Goal: Obtain resource: Obtain resource

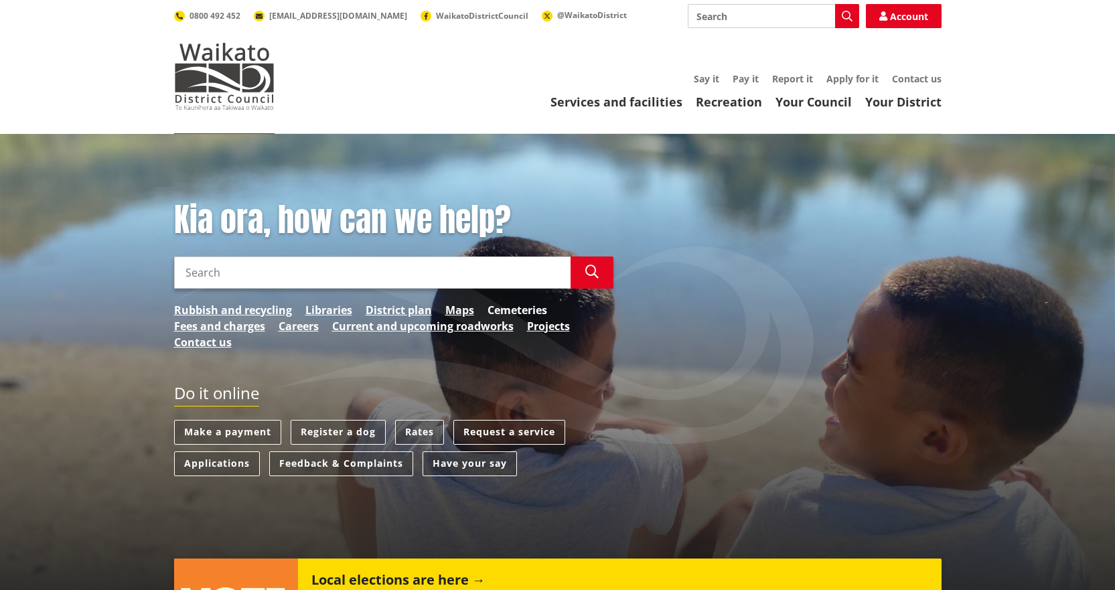
click at [495, 312] on link "Cemeteries" at bounding box center [518, 310] width 60 height 16
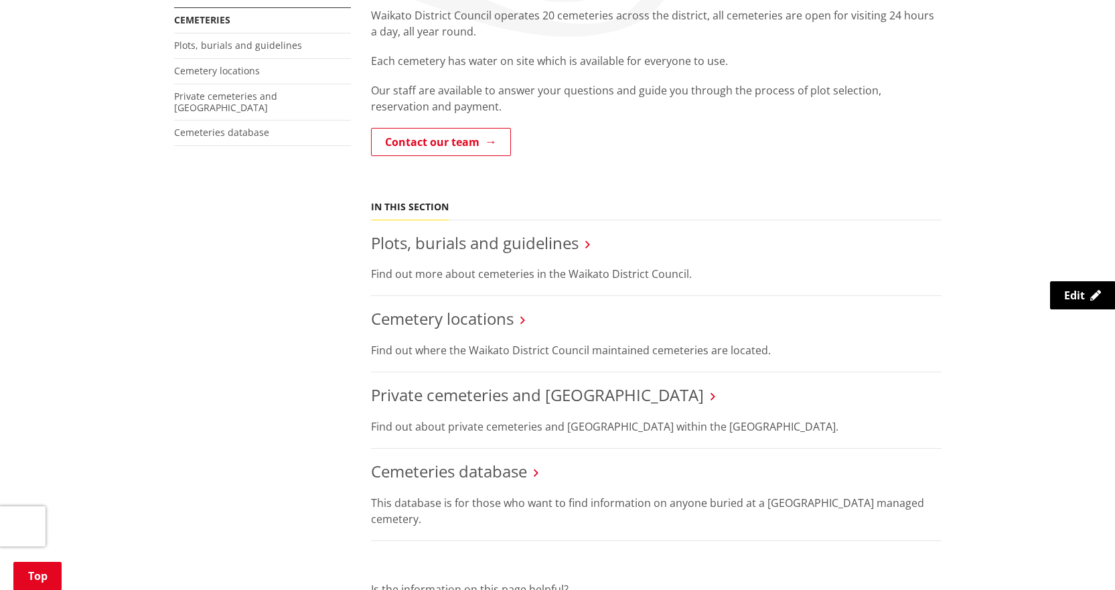
scroll to position [268, 0]
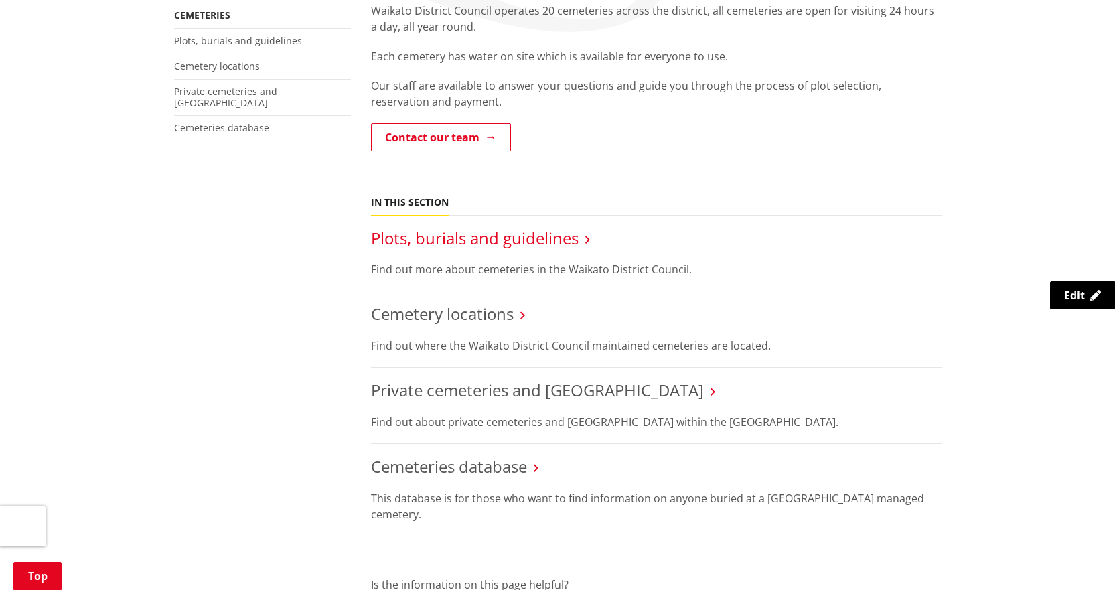
click at [460, 244] on link "Plots, burials and guidelines" at bounding box center [475, 238] width 208 height 22
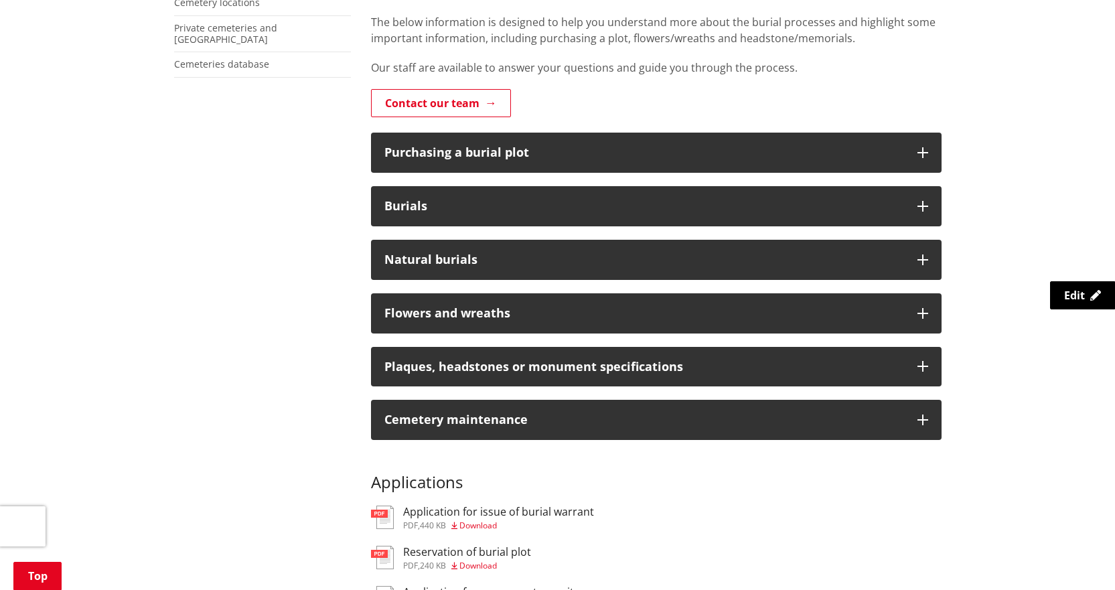
scroll to position [335, 0]
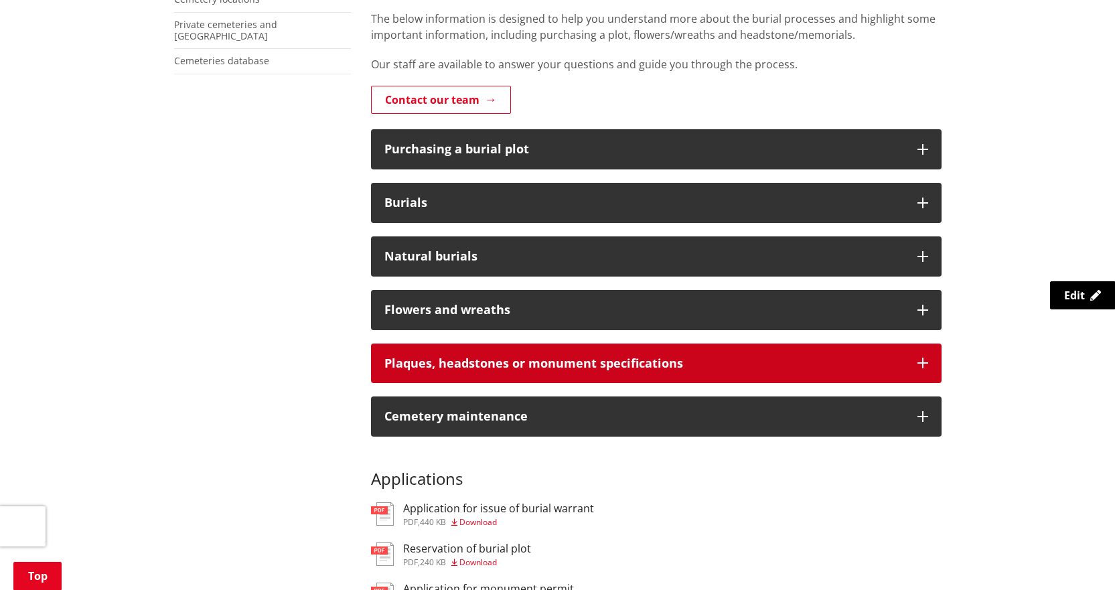
click at [441, 351] on button "Plaques, headstones or monument specifications" at bounding box center [656, 364] width 571 height 40
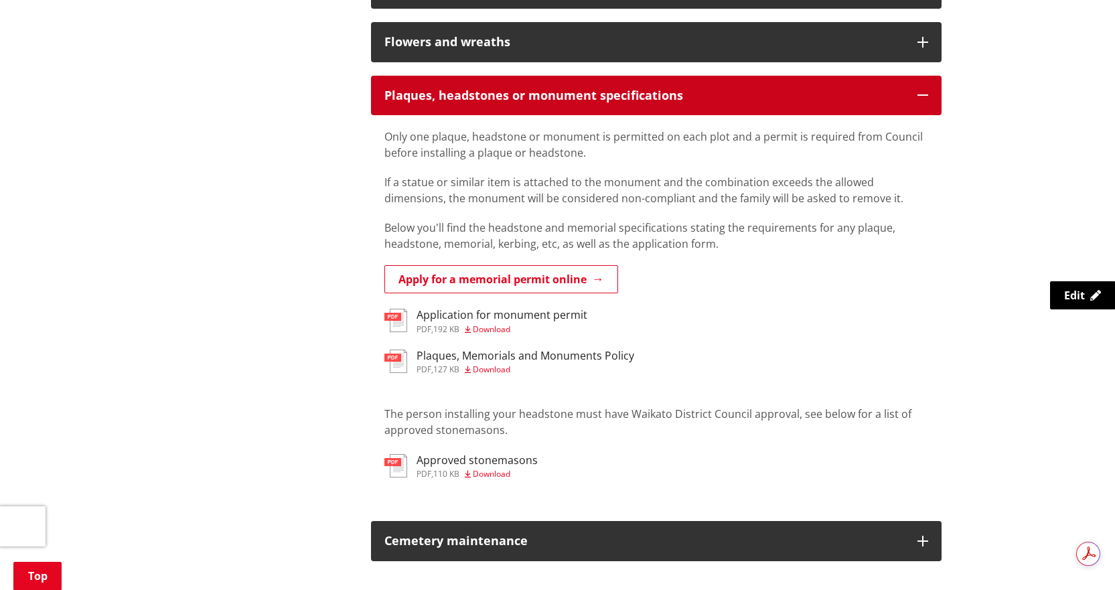
scroll to position [0, 0]
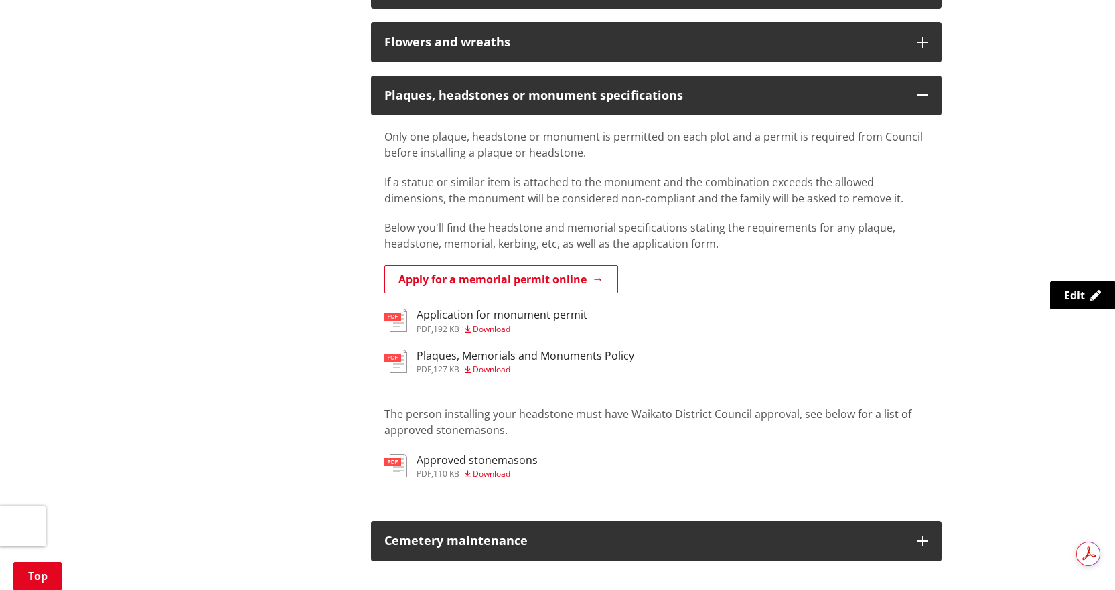
click at [490, 472] on span "Download" at bounding box center [492, 473] width 38 height 11
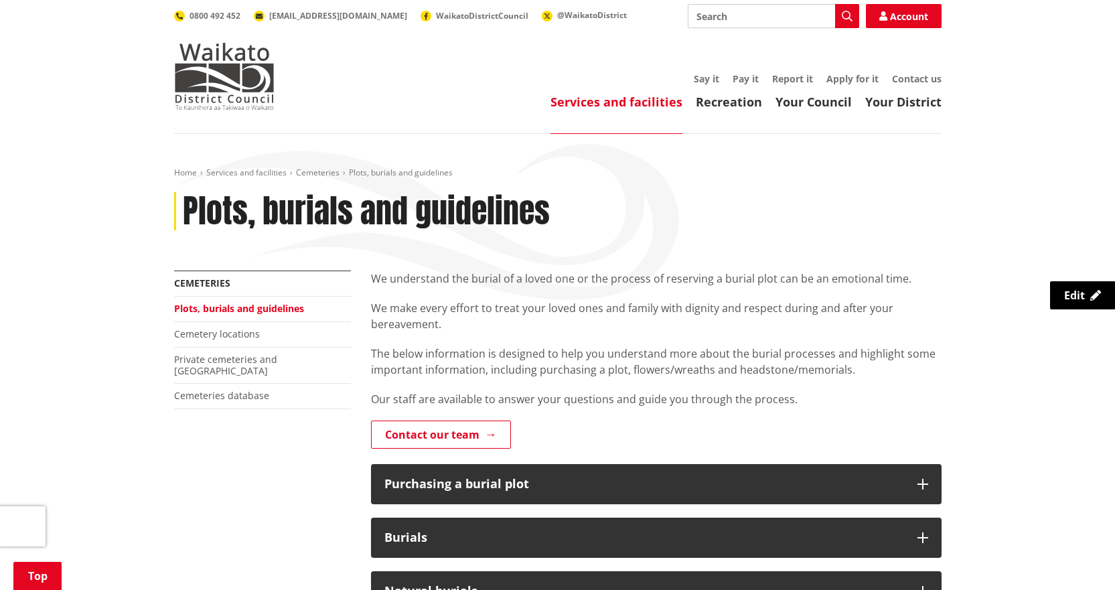
scroll to position [603, 0]
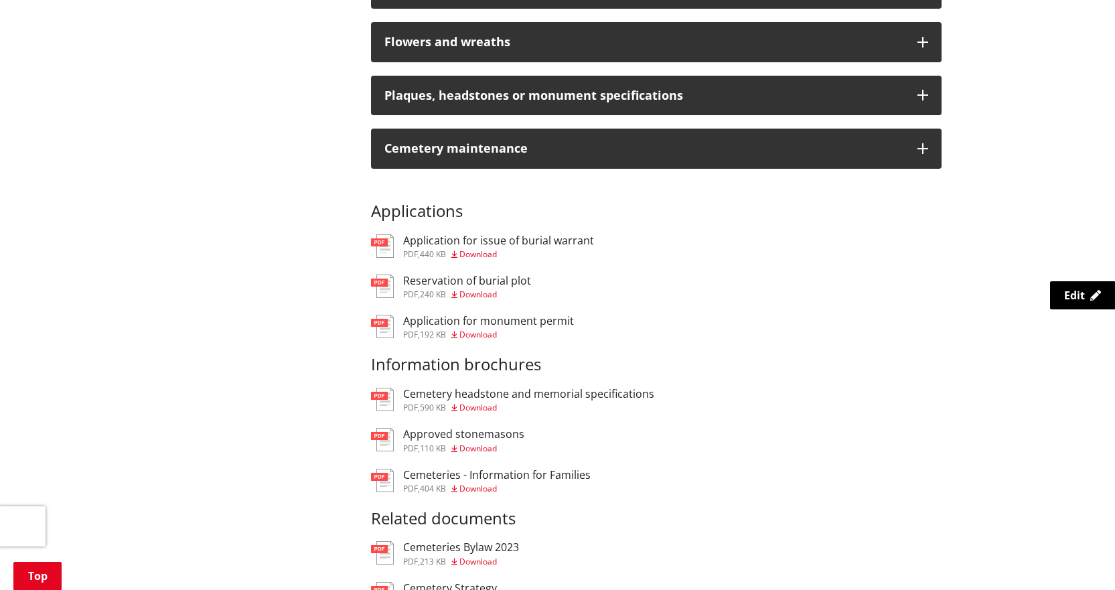
click at [487, 411] on span "Download" at bounding box center [478, 407] width 38 height 11
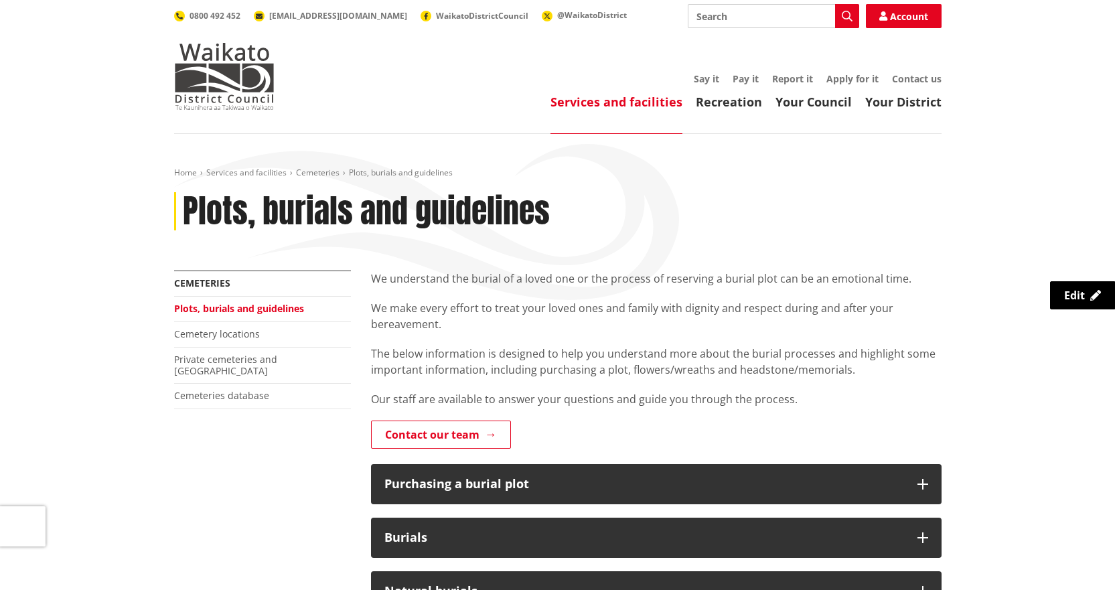
drag, startPoint x: 148, startPoint y: 204, endPoint x: 163, endPoint y: 208, distance: 15.9
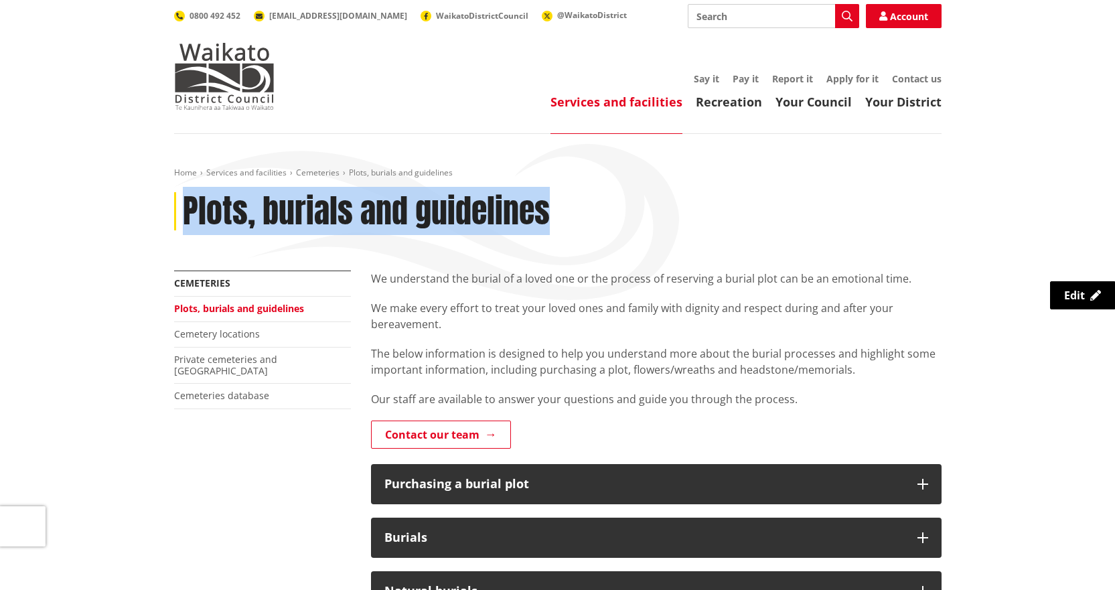
drag, startPoint x: 155, startPoint y: 205, endPoint x: 616, endPoint y: 234, distance: 462.4
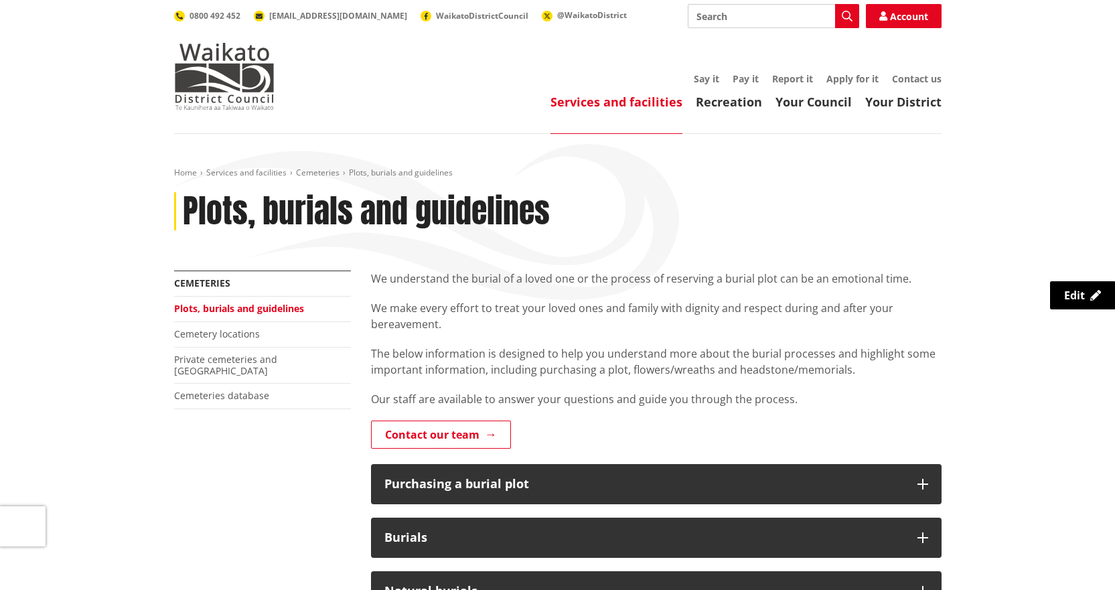
click at [616, 234] on div "Home Services and facilities Cemeteries Plots, burials and guidelines Plots, bu…" at bounding box center [558, 218] width 788 height 103
drag, startPoint x: 594, startPoint y: 171, endPoint x: 58, endPoint y: 198, distance: 537.2
drag, startPoint x: 80, startPoint y: 152, endPoint x: 878, endPoint y: 155, distance: 797.8
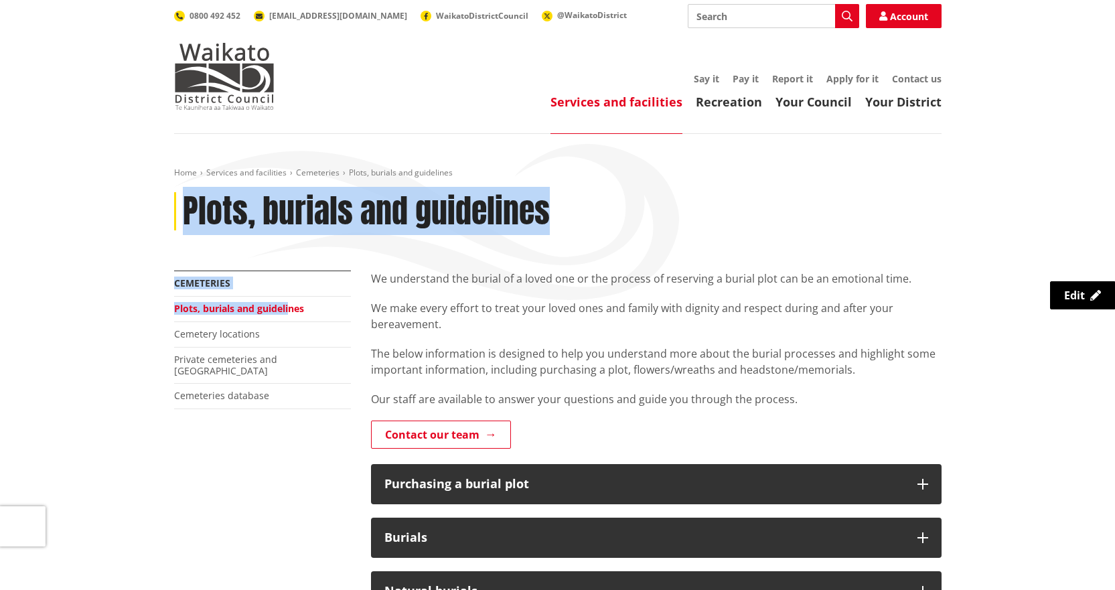
drag, startPoint x: 1052, startPoint y: 161, endPoint x: 262, endPoint y: 313, distance: 804.7
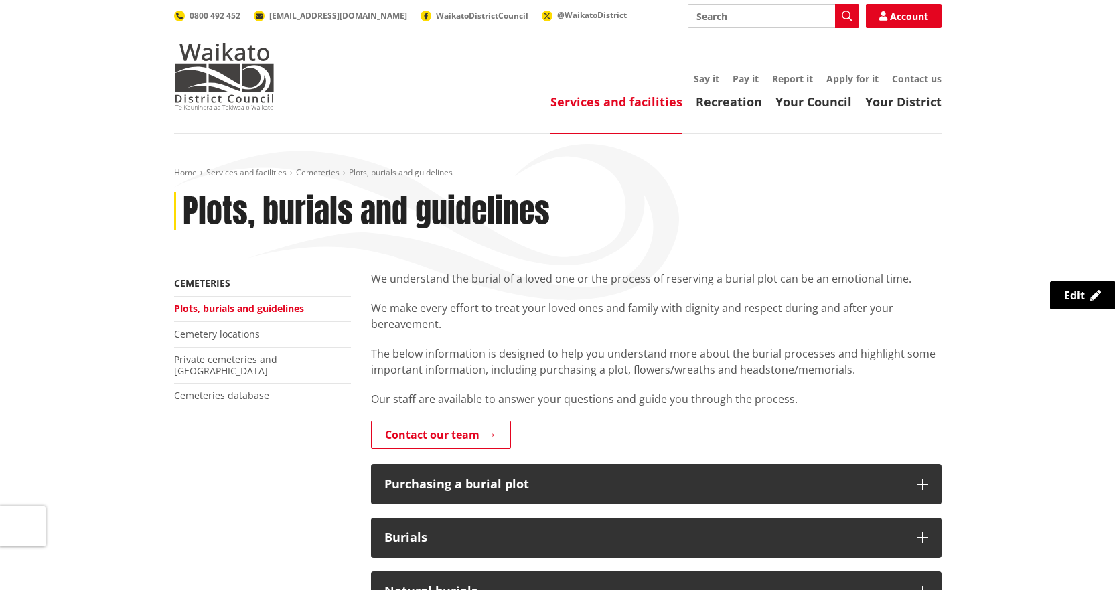
click at [879, 373] on p "The below information is designed to help you understand more about the burial …" at bounding box center [656, 362] width 571 height 32
drag, startPoint x: 955, startPoint y: 373, endPoint x: 527, endPoint y: 401, distance: 428.9
click at [660, 409] on div "We understand the burial of a loved one or the process of reserving a burial pl…" at bounding box center [656, 361] width 571 height 180
click at [792, 403] on p "Our staff are available to answer your questions and guide you through the proc…" at bounding box center [656, 399] width 571 height 16
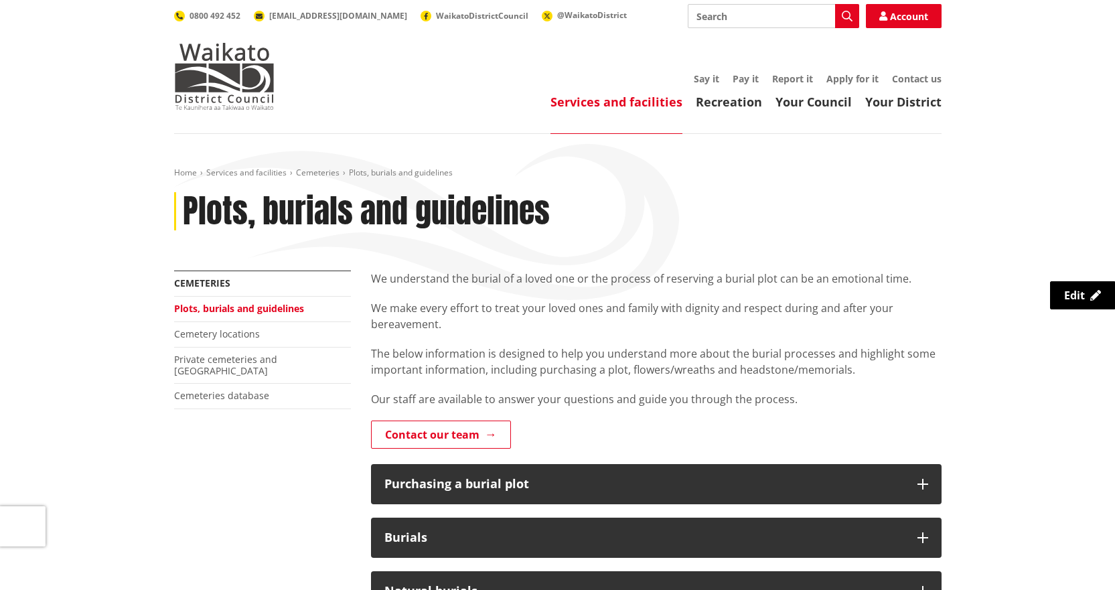
click at [851, 399] on p "Our staff are available to answer your questions and guide you through the proc…" at bounding box center [656, 399] width 571 height 16
